Goal: Transaction & Acquisition: Book appointment/travel/reservation

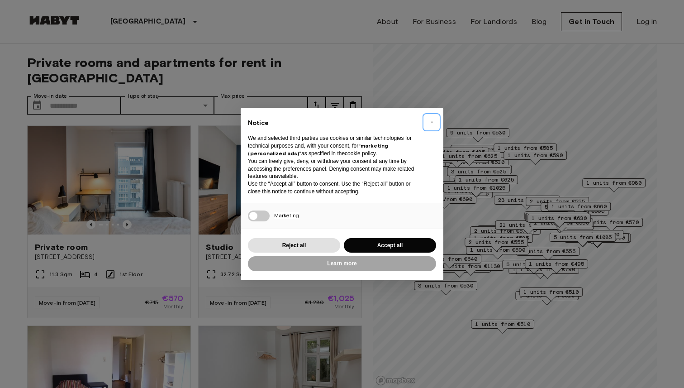
click at [430, 120] on span "×" at bounding box center [431, 122] width 3 height 11
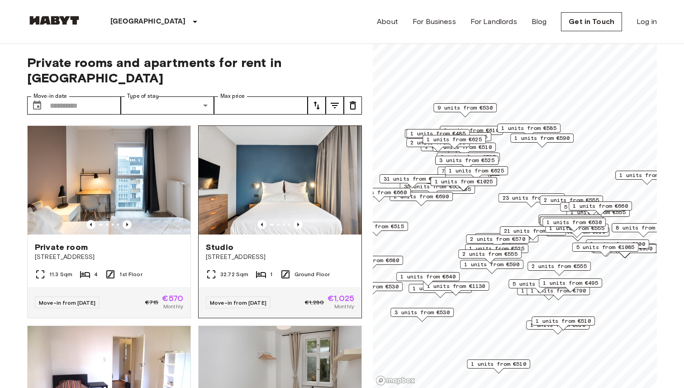
click at [261, 174] on img at bounding box center [280, 180] width 163 height 109
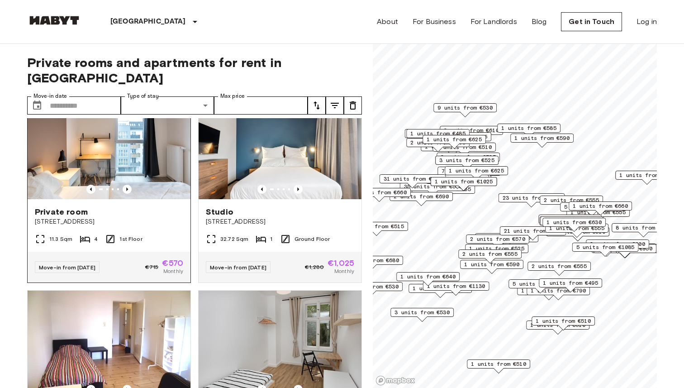
click at [135, 156] on img at bounding box center [109, 144] width 163 height 109
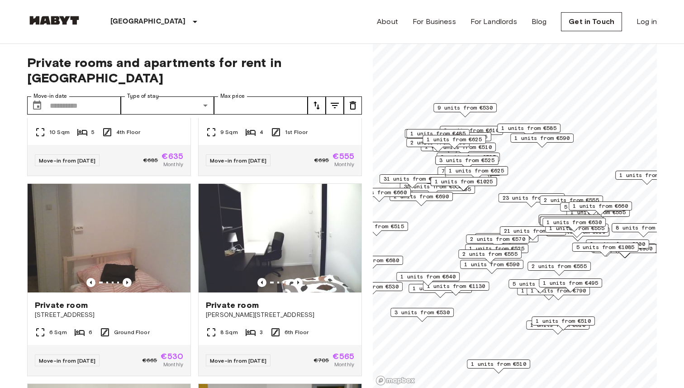
scroll to position [1189, 0]
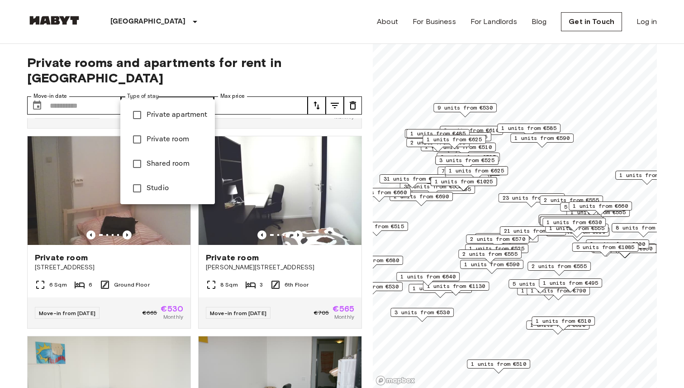
type input "******"
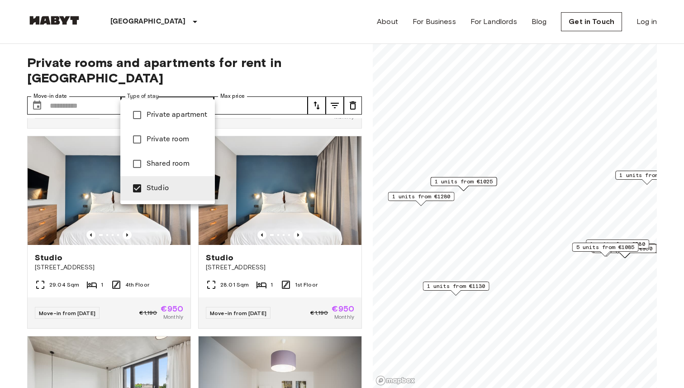
click at [212, 319] on div at bounding box center [342, 194] width 684 height 388
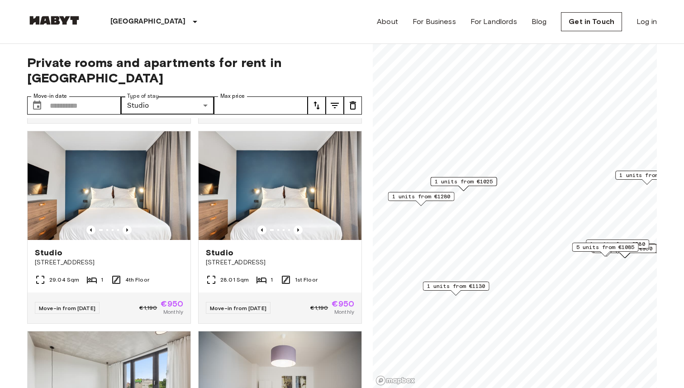
scroll to position [1195, 0]
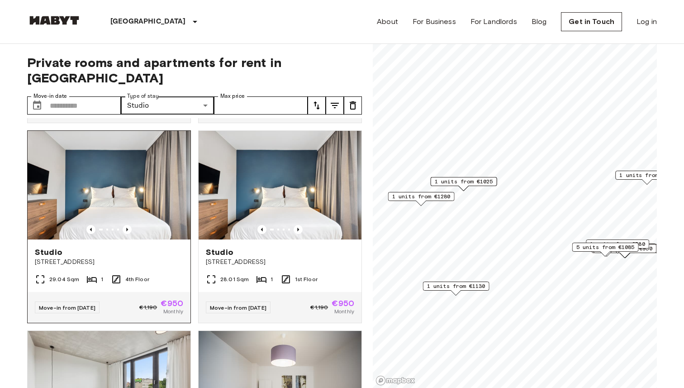
click at [168, 162] on img at bounding box center [109, 185] width 163 height 109
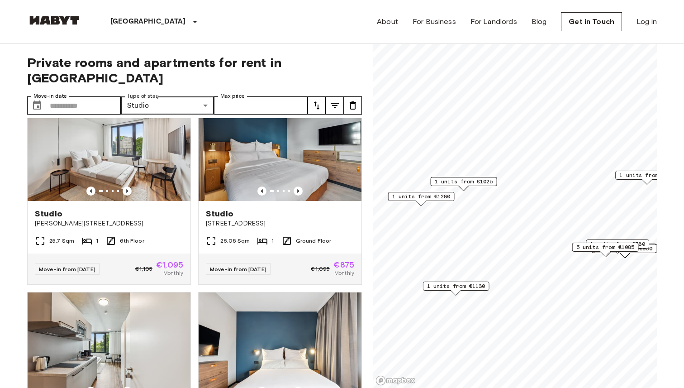
scroll to position [2232, 0]
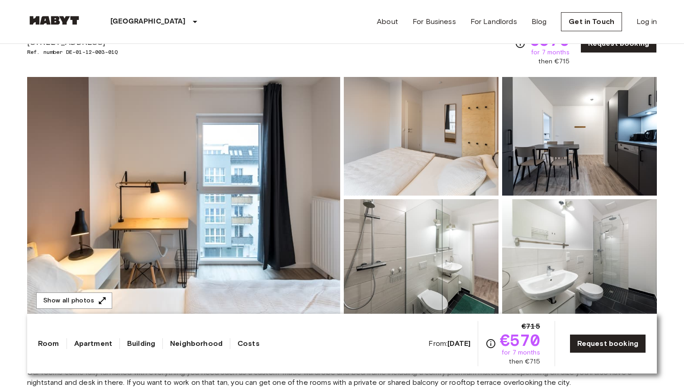
scroll to position [59, 0]
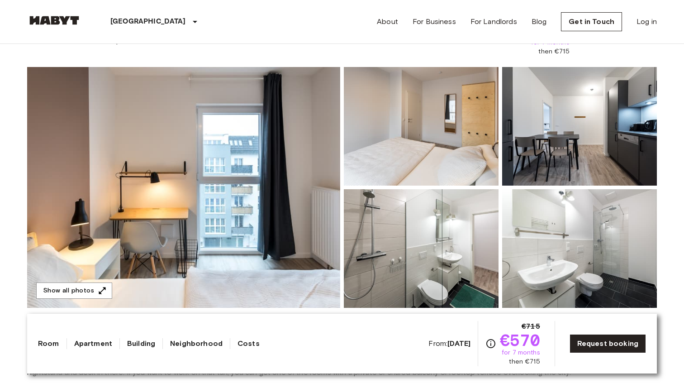
click at [453, 274] on img at bounding box center [421, 248] width 155 height 119
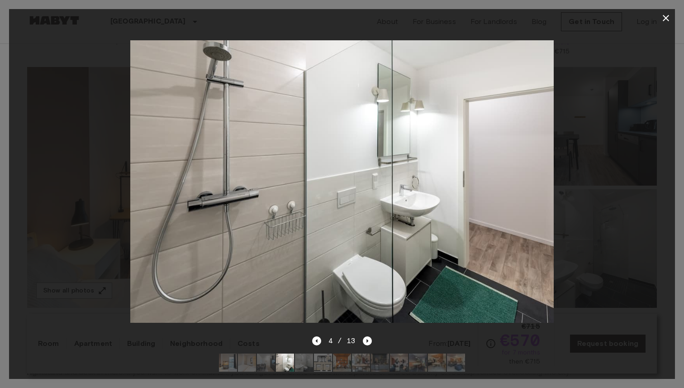
click at [669, 19] on icon "button" at bounding box center [665, 18] width 11 height 11
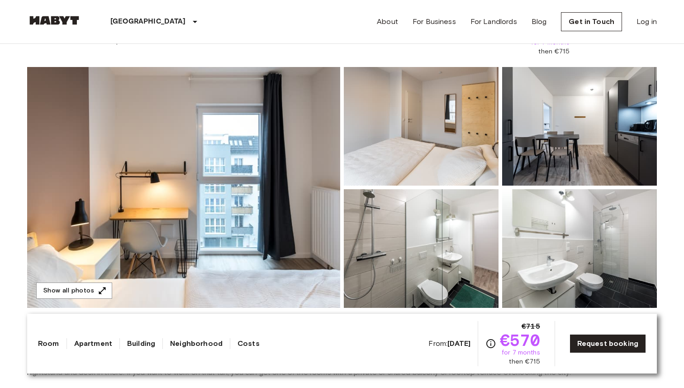
click at [585, 142] on img at bounding box center [579, 126] width 155 height 119
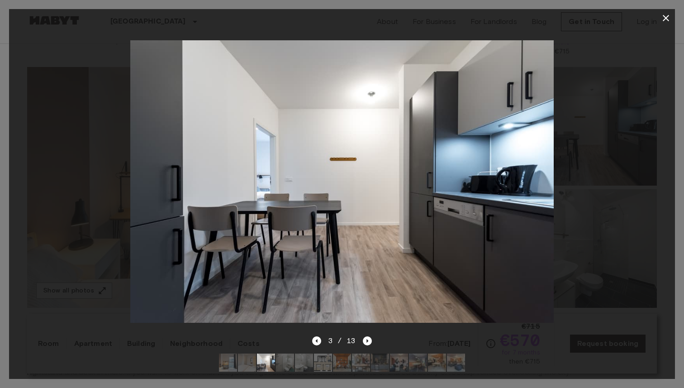
click at [664, 16] on icon "button" at bounding box center [666, 18] width 6 height 6
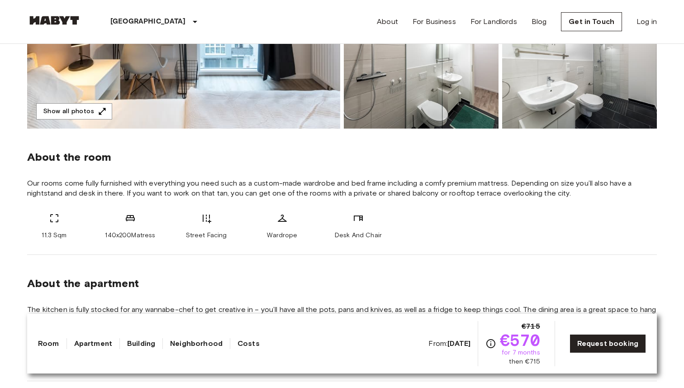
scroll to position [203, 0]
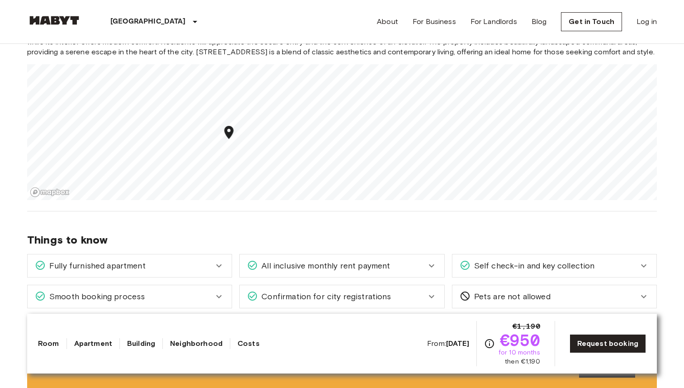
scroll to position [812, 0]
